Goal: Register for event/course

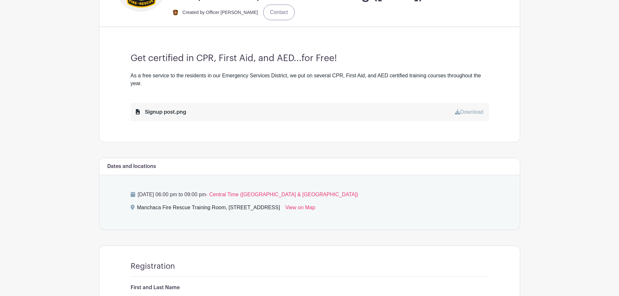
scroll to position [195, 0]
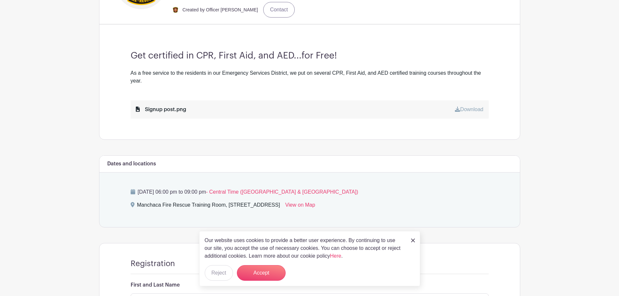
click at [413, 241] on img at bounding box center [413, 241] width 4 height 4
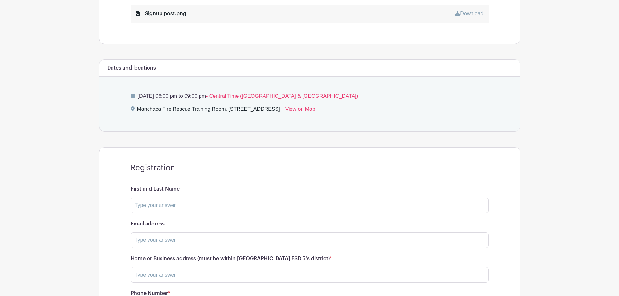
scroll to position [293, 0]
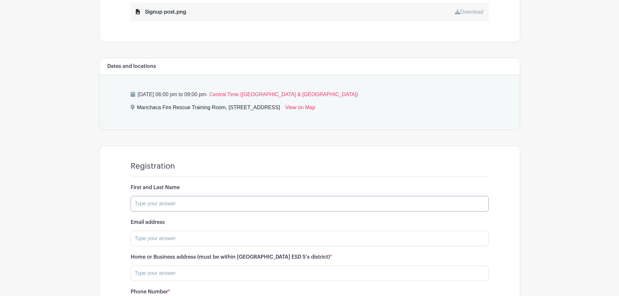
click at [186, 198] on input "text" at bounding box center [310, 204] width 358 height 16
type input "<"
type input "[PERSON_NAME]"
type input "[EMAIL_ADDRESS][DOMAIN_NAME]"
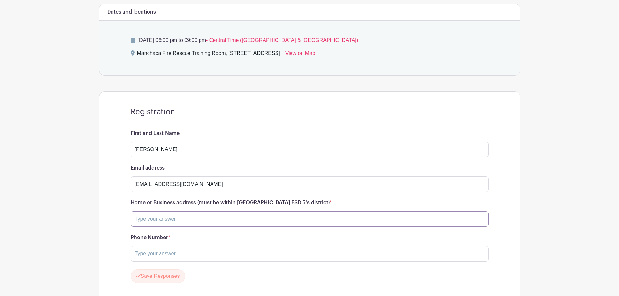
scroll to position [358, 0]
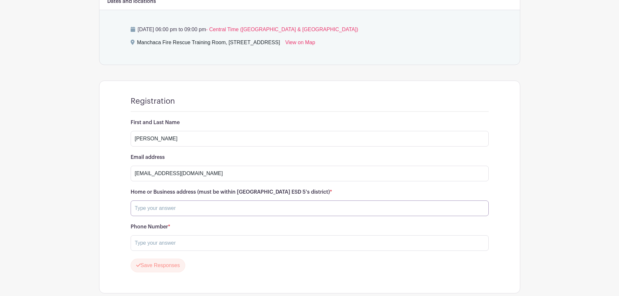
click at [195, 212] on input "text" at bounding box center [310, 209] width 358 height 16
type input "[STREET_ADDRESS][PERSON_NAME]"
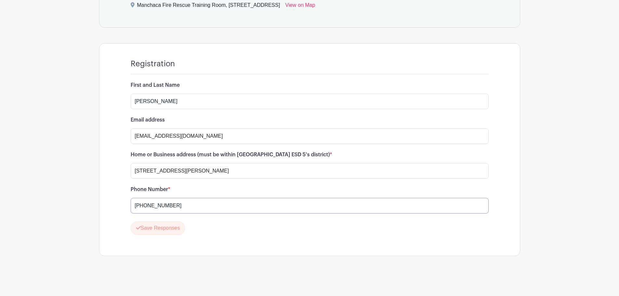
scroll to position [396, 0]
type input "[PHONE_NUMBER]"
click at [174, 227] on button "Save Responses" at bounding box center [158, 228] width 55 height 14
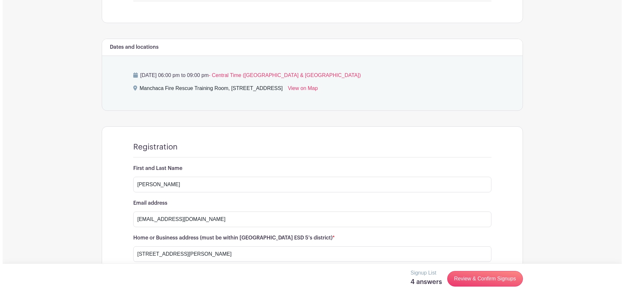
scroll to position [377, 0]
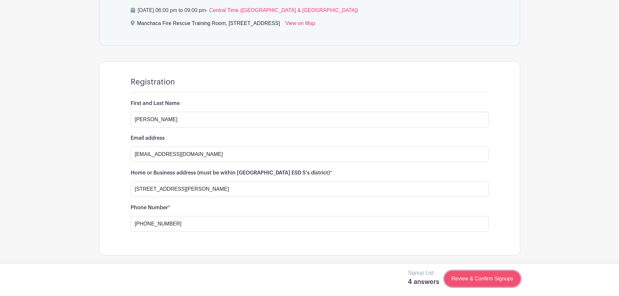
click at [466, 275] on link "Review & Confirm Signups" at bounding box center [482, 279] width 75 height 16
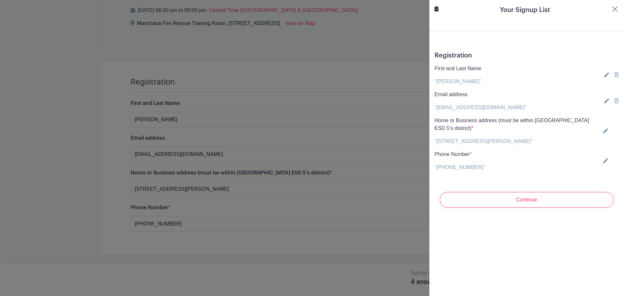
drag, startPoint x: 501, startPoint y: 92, endPoint x: 506, endPoint y: 151, distance: 59.7
click at [506, 109] on div "Email address "[EMAIL_ADDRESS][DOMAIN_NAME]" [EMAIL_ADDRESS][DOMAIN_NAME]" at bounding box center [527, 101] width 184 height 21
click at [508, 198] on input "Continue" at bounding box center [527, 200] width 174 height 16
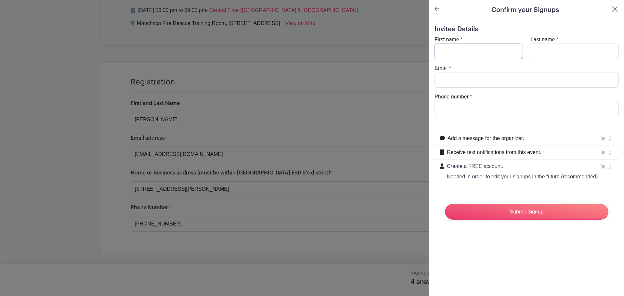
click at [469, 51] on input "First name" at bounding box center [479, 52] width 88 height 16
type input "[PERSON_NAME]"
type input "m"
type input "[EMAIL_ADDRESS][DOMAIN_NAME]"
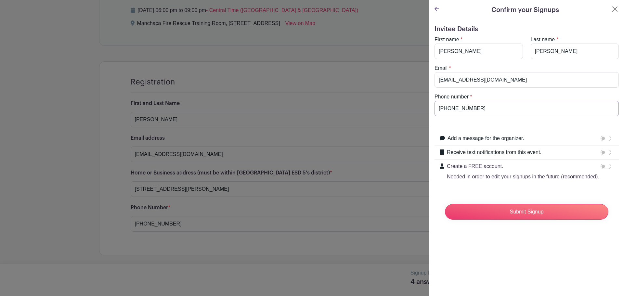
type input "[PHONE_NUMBER]"
click at [602, 153] on input "Receive text notifications from this event." at bounding box center [606, 152] width 10 height 5
checkbox input "true"
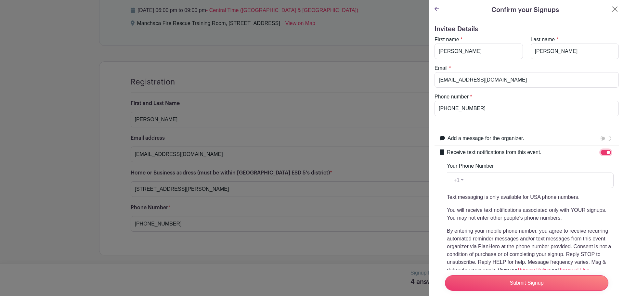
scroll to position [33, 0]
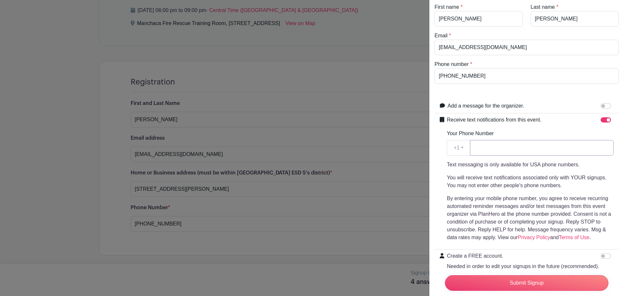
click at [519, 149] on input "Your Phone Number" at bounding box center [542, 148] width 144 height 16
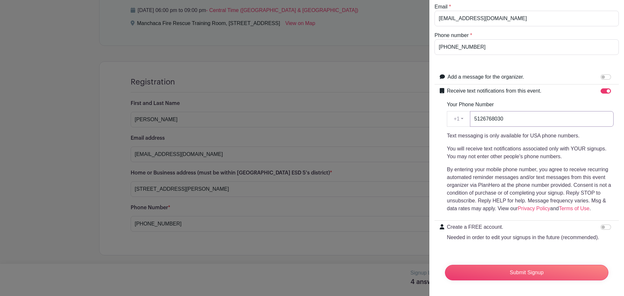
scroll to position [74, 0]
type input "5126768030"
click at [536, 234] on p "Needed in order to edit your signups in the future (recommended)." at bounding box center [523, 238] width 152 height 8
click at [601, 230] on input "Create a FREE account. Needed in order to edit your signups in the future (reco…" at bounding box center [606, 227] width 10 height 5
checkbox input "true"
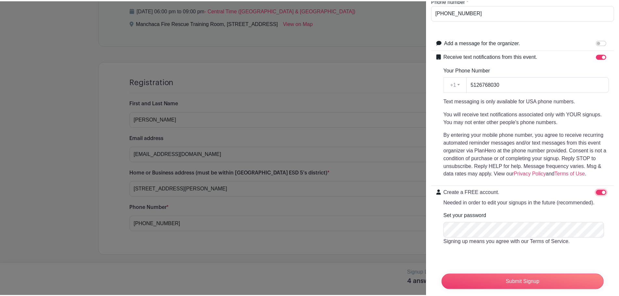
scroll to position [118, 0]
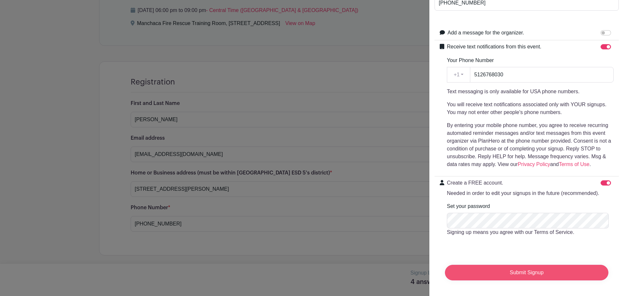
click at [532, 265] on input "Submit Signup" at bounding box center [526, 273] width 163 height 16
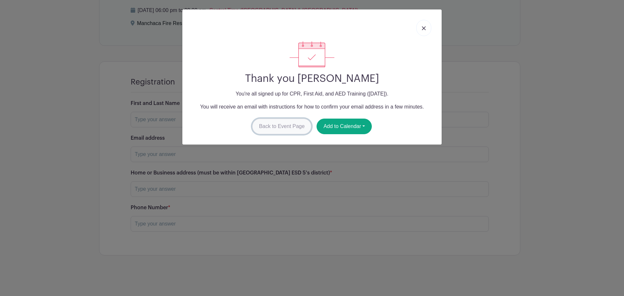
click at [304, 126] on link "Back to Event Page" at bounding box center [281, 127] width 59 height 16
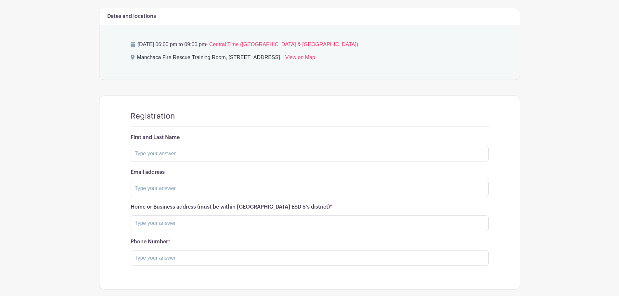
scroll to position [312, 0]
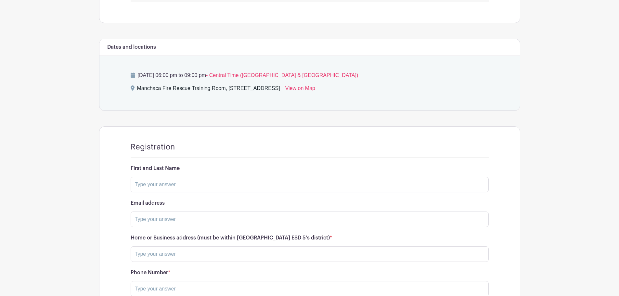
click at [33, 192] on main "Log In Sign Up for Free Manchaca Fire Rescue Events CPR, First Aid, and AED Tra…" at bounding box center [309, 24] width 619 height 673
click at [51, 231] on main "Log In Sign Up for Free Manchaca Fire Rescue Events CPR, First Aid, and AED Tra…" at bounding box center [309, 24] width 619 height 673
click at [159, 183] on input "text" at bounding box center [310, 185] width 358 height 16
type input "[PERSON_NAME]"
click at [179, 215] on input "text" at bounding box center [310, 220] width 358 height 16
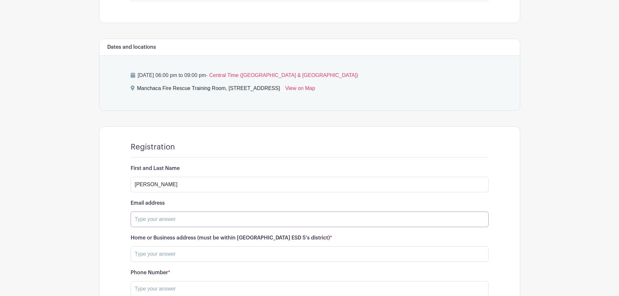
click at [180, 221] on input "text" at bounding box center [310, 220] width 358 height 16
paste input "[EMAIL_ADDRESS][DOMAIN_NAME]"
type input "[EMAIL_ADDRESS][DOMAIN_NAME]"
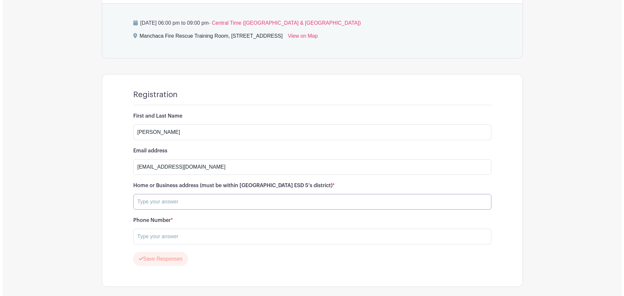
scroll to position [377, 0]
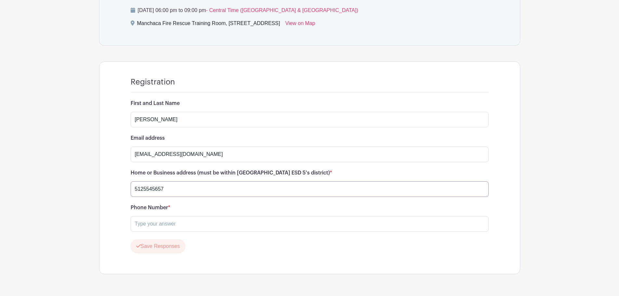
drag, startPoint x: 169, startPoint y: 187, endPoint x: 88, endPoint y: 172, distance: 82.3
type input "[STREET_ADDRESS][PERSON_NAME]"
click at [163, 227] on input "text" at bounding box center [310, 224] width 358 height 16
type input "[PHONE_NUMBER]"
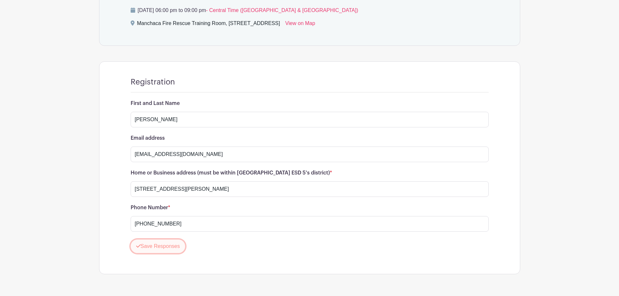
click at [166, 247] on button "Save Responses" at bounding box center [158, 247] width 55 height 14
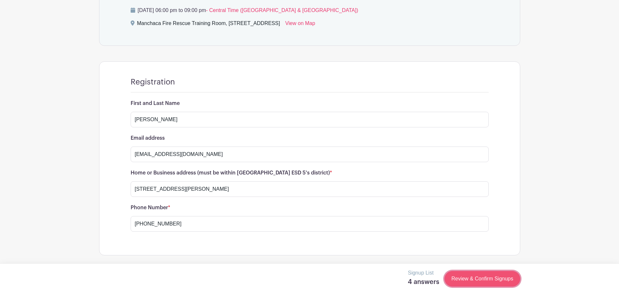
click at [481, 274] on link "Review & Confirm Signups" at bounding box center [482, 279] width 75 height 16
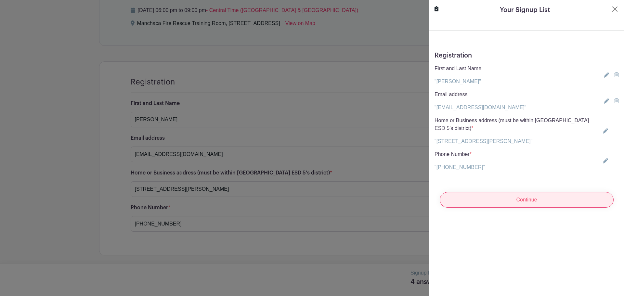
click at [513, 200] on input "Continue" at bounding box center [527, 200] width 174 height 16
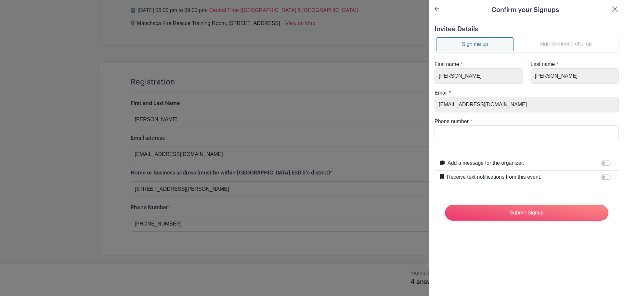
click at [554, 42] on link "Sign Someone else up" at bounding box center [565, 43] width 103 height 13
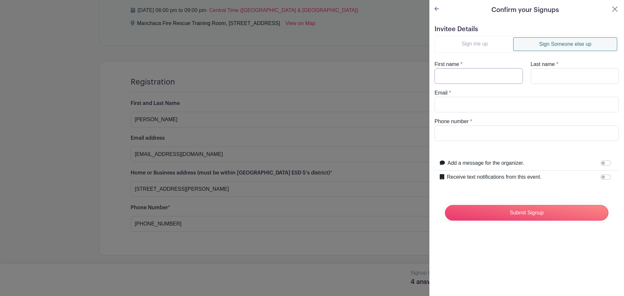
click at [469, 79] on input "First name" at bounding box center [479, 76] width 88 height 16
type input "m"
type input "[PERSON_NAME]"
paste input "[EMAIL_ADDRESS][DOMAIN_NAME]"
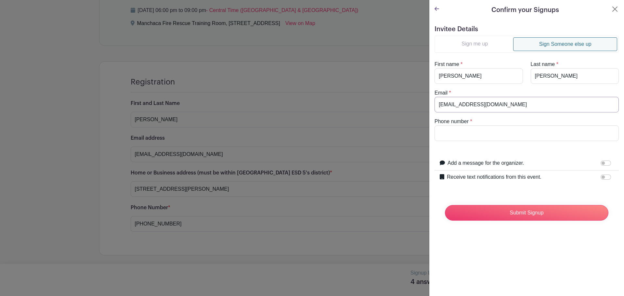
type input "[EMAIL_ADDRESS][DOMAIN_NAME]"
type input "[PHONE_NUMBER]"
click at [581, 175] on div "Receive text notifications from this event." at bounding box center [530, 177] width 167 height 8
click at [526, 175] on label "Receive text notifications from this event." at bounding box center [494, 177] width 95 height 8
click at [601, 175] on input "Receive text notifications from this event." at bounding box center [606, 177] width 10 height 5
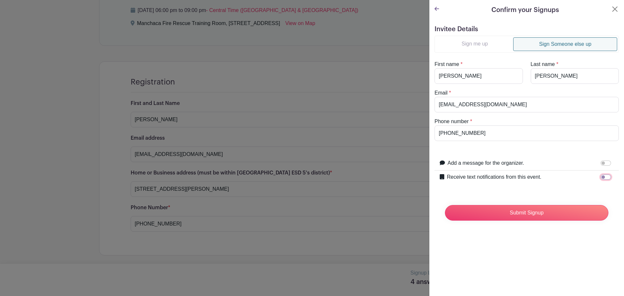
checkbox input "true"
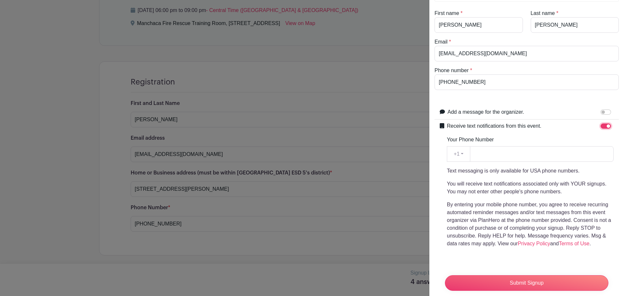
scroll to position [65, 0]
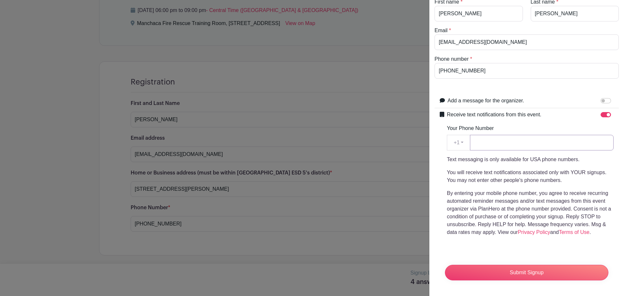
click at [506, 145] on input "Your Phone Number" at bounding box center [542, 143] width 144 height 16
type input "5125545657"
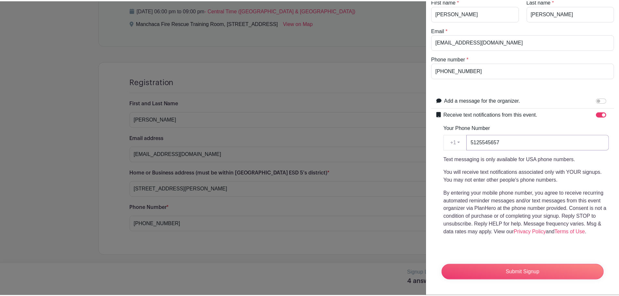
scroll to position [67, 0]
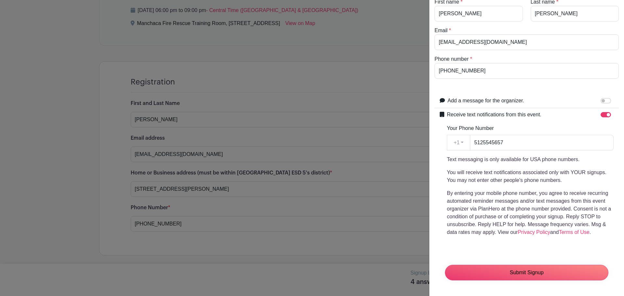
click at [531, 265] on input "Submit Signup" at bounding box center [526, 273] width 163 height 16
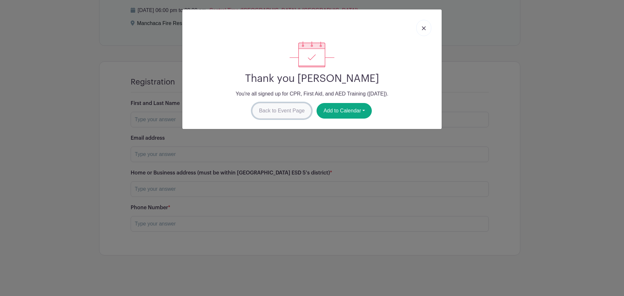
click at [292, 110] on link "Back to Event Page" at bounding box center [281, 111] width 59 height 16
